Goal: Communication & Community: Answer question/provide support

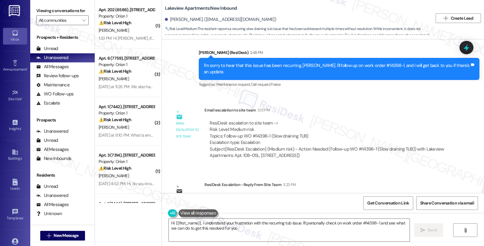
scroll to position [1222, 0]
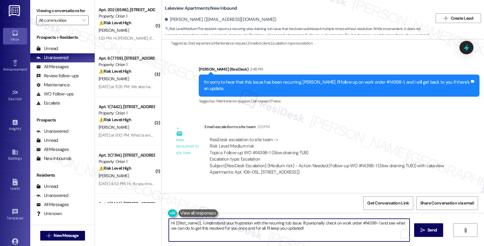
drag, startPoint x: 167, startPoint y: 223, endPoint x: 302, endPoint y: 234, distance: 135.2
click at [302, 234] on textarea "Hi {{first_name}}, I understand your frustration with the recurring tub issue. …" at bounding box center [289, 230] width 241 height 23
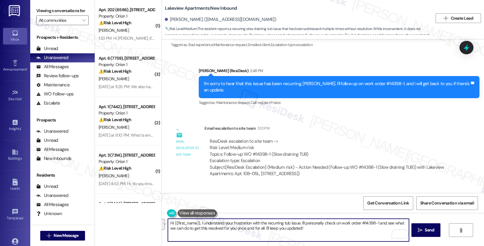
scroll to position [1256, 0]
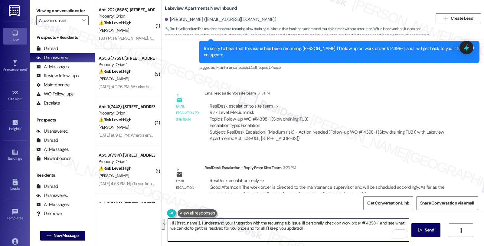
click at [202, 227] on textarea "Hi {{first_name}}, I understand your frustration with the recurring tub issue. …" at bounding box center [288, 230] width 241 height 23
drag, startPoint x: 198, startPoint y: 223, endPoint x: 312, endPoint y: 234, distance: 115.0
click at [312, 234] on textarea "Hi {{first_name}}, I understand your frustration with the recurring tub issue. …" at bounding box center [288, 230] width 241 height 23
paste textarea "The work order is directed to the maintenance supervisor and will be scheduled …"
click at [250, 222] on textarea "Hi {{first_name}}, I'd like to give you an update. The work order is directed t…" at bounding box center [288, 230] width 241 height 23
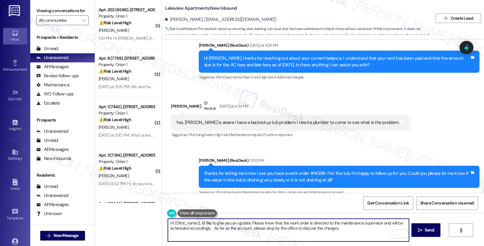
scroll to position [987, 0]
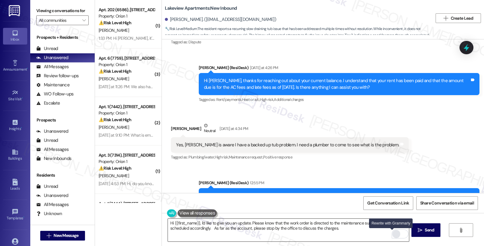
click at [393, 235] on div "Rewrite with Grammarly" at bounding box center [396, 233] width 7 height 7
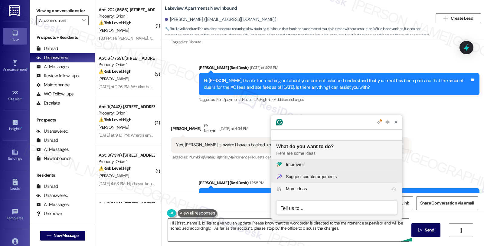
scroll to position [0, 0]
click at [306, 164] on div "Improve it" at bounding box center [341, 164] width 111 height 6
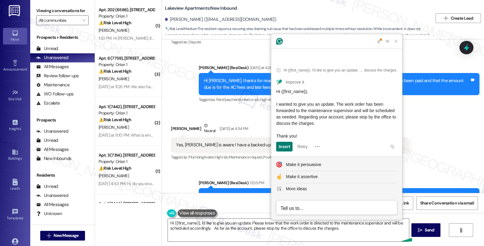
drag, startPoint x: 341, startPoint y: 122, endPoint x: 276, endPoint y: 107, distance: 67.1
click at [276, 107] on article "Hi {{first_name}}, I'd like to give you an update. Please know that the work or…" at bounding box center [337, 107] width 131 height 97
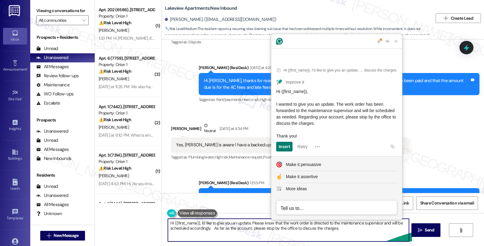
drag, startPoint x: 197, startPoint y: 223, endPoint x: 378, endPoint y: 240, distance: 181.9
click at [378, 240] on textarea "Hi {{first_name}}, I'd like to give you an update. Please know that the work or…" at bounding box center [288, 230] width 241 height 23
paste textarea "wanted to give you an update. The work order has been forwarded to the maintena…"
click at [363, 231] on textarea "Hi {{first_name}}, I wanted to give you an update. The work order has been forw…" at bounding box center [288, 230] width 241 height 23
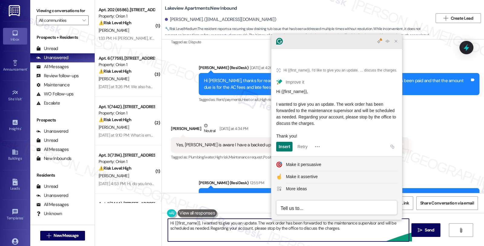
click at [395, 44] on icon "Close Grammarly Assistant" at bounding box center [396, 41] width 5 height 5
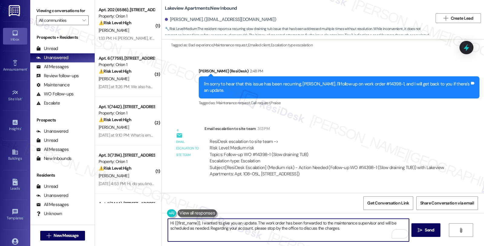
scroll to position [1256, 0]
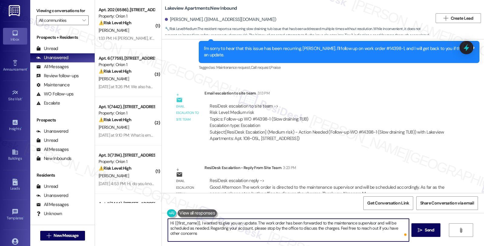
type textarea "Hi {{first_name}}, I wanted to give you an update. The work order has been forw…"
click at [201, 234] on textarea "Hi {{first_name}}, I wanted to give you an update. The work order has been forw…" at bounding box center [288, 230] width 241 height 23
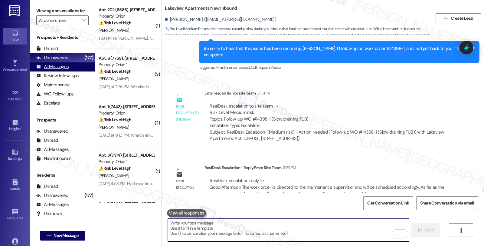
click at [62, 70] on div "All Messages" at bounding box center [52, 67] width 32 height 6
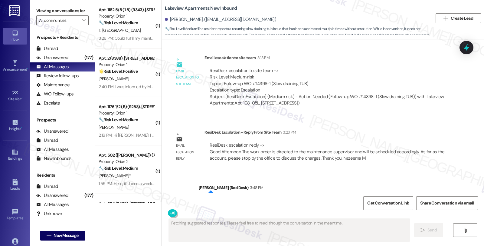
scroll to position [1314, 0]
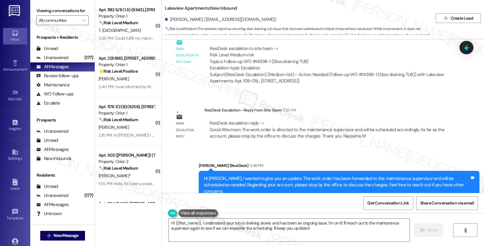
type textarea "Hi {{first_name}}, I understand your tub is draining slowly and has been an ong…"
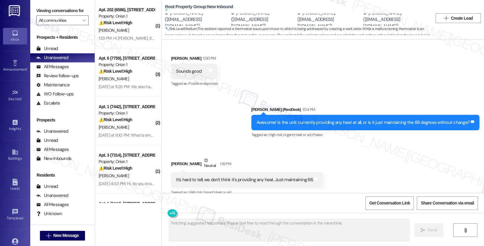
scroll to position [809, 0]
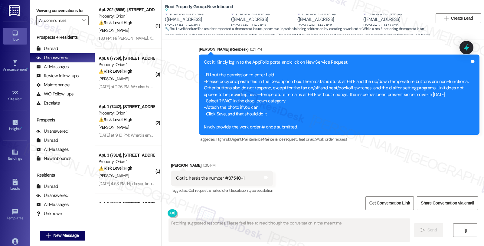
click at [394, 167] on div "Received via SMS Nathan Selander 1:30 PM Got it, here's the number #37540-1 Tag…" at bounding box center [323, 173] width 322 height 51
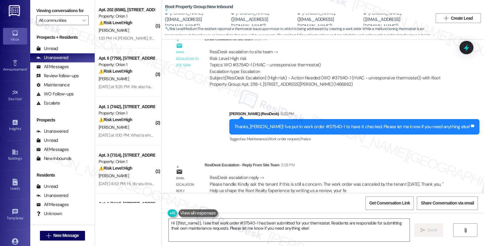
scroll to position [990, 0]
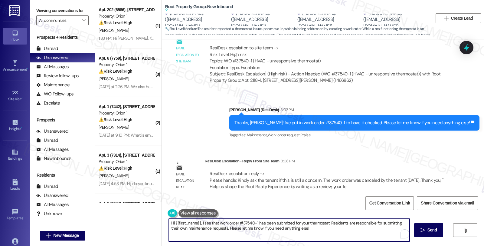
drag, startPoint x: 307, startPoint y: 232, endPoint x: 155, endPoint y: 222, distance: 152.9
click at [155, 222] on div "( 1 ) Apt. 202 (6586), 1881 Jefferson Blvd Property: Orion 1 ⚠️ Risk Level: Hig…" at bounding box center [289, 123] width 389 height 246
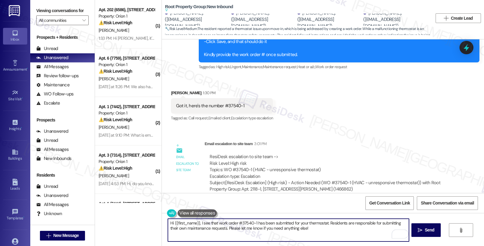
scroll to position [856, 0]
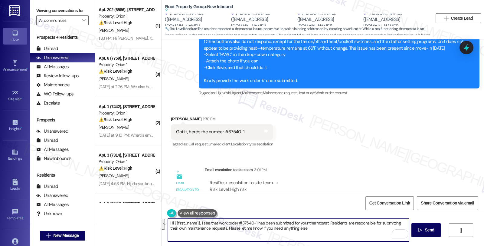
click at [201, 223] on textarea "Hi {{first_name}}, I see that work order #37540-1 has been submitted for your t…" at bounding box center [288, 230] width 241 height 23
drag, startPoint x: 171, startPoint y: 223, endPoint x: 370, endPoint y: 259, distance: 202.3
click at [370, 246] on html "Inbox Go to Inbox Announcement • Send A Text Announcement Site Visit • Go to Si…" at bounding box center [242, 123] width 484 height 246
click at [291, 224] on textarea "Hi Nathan, we've noticed that the work order has been canceled" at bounding box center [288, 230] width 241 height 23
click at [331, 224] on textarea "Hi Nathan, we've noticed that the work order has been canceled. Could you pleas…" at bounding box center [288, 230] width 241 height 23
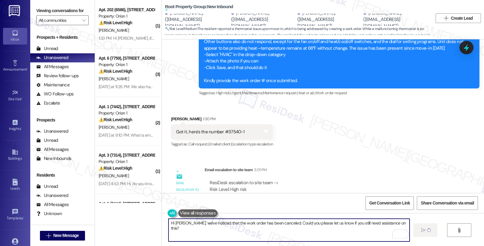
type textarea "Hi Nathan, we've noticed that the work order has been canceled. Could you pleas…"
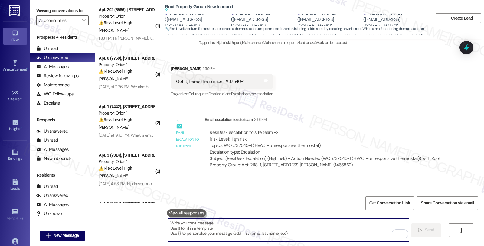
scroll to position [990, 0]
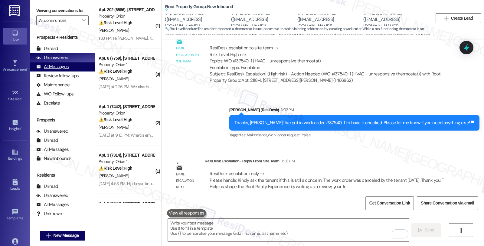
click at [67, 70] on div "All Messages" at bounding box center [52, 67] width 32 height 6
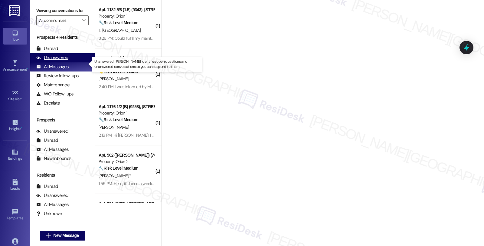
click at [64, 61] on div "Unanswered" at bounding box center [52, 58] width 32 height 6
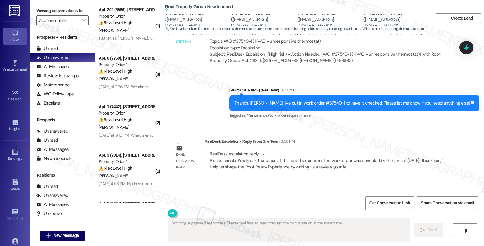
scroll to position [1042, 0]
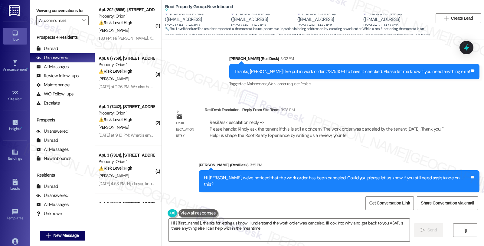
type textarea "Hi {{first_name}}, thanks for letting us know! I understand the work order was …"
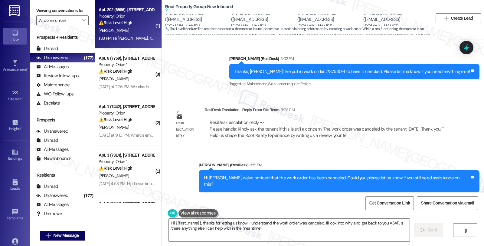
click at [149, 32] on div "Apt. 202 (6586), 1881 Jefferson Blvd Property: Orion 1 ⚠️ Risk Level: High The …" at bounding box center [128, 24] width 67 height 48
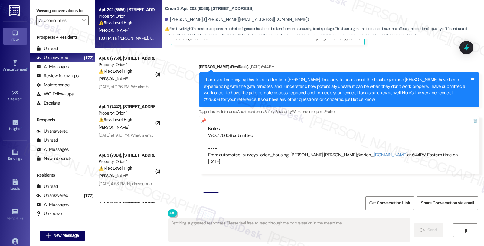
scroll to position [3760, 0]
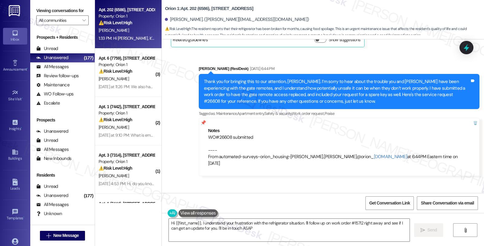
type textarea "Hi {{first_name}}, I understand your frustration with the refrigerator situatio…"
